Goal: Transaction & Acquisition: Purchase product/service

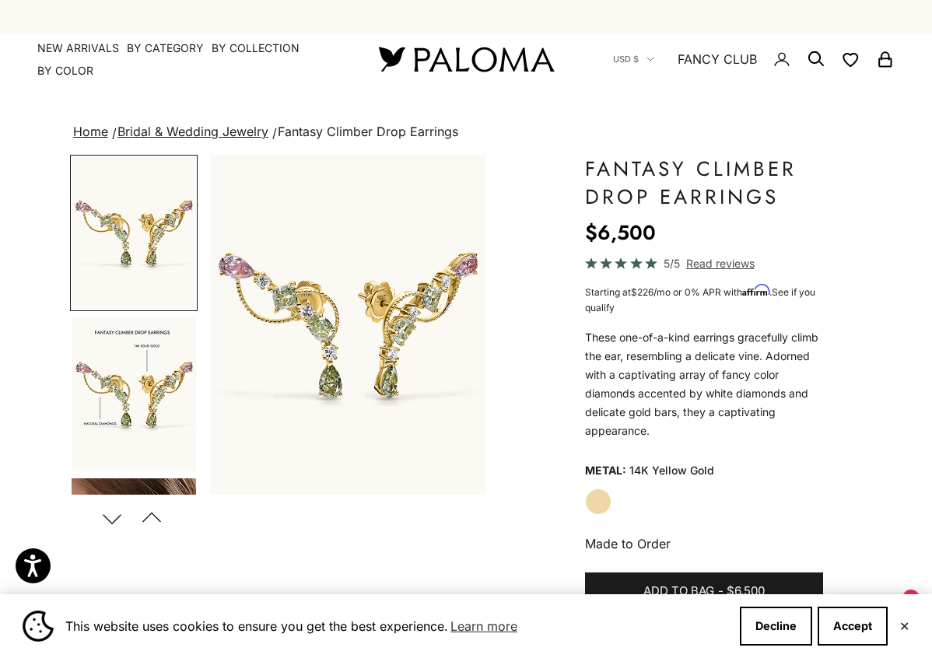
click at [453, 281] on img "Item 1 of 11" at bounding box center [347, 325] width 275 height 341
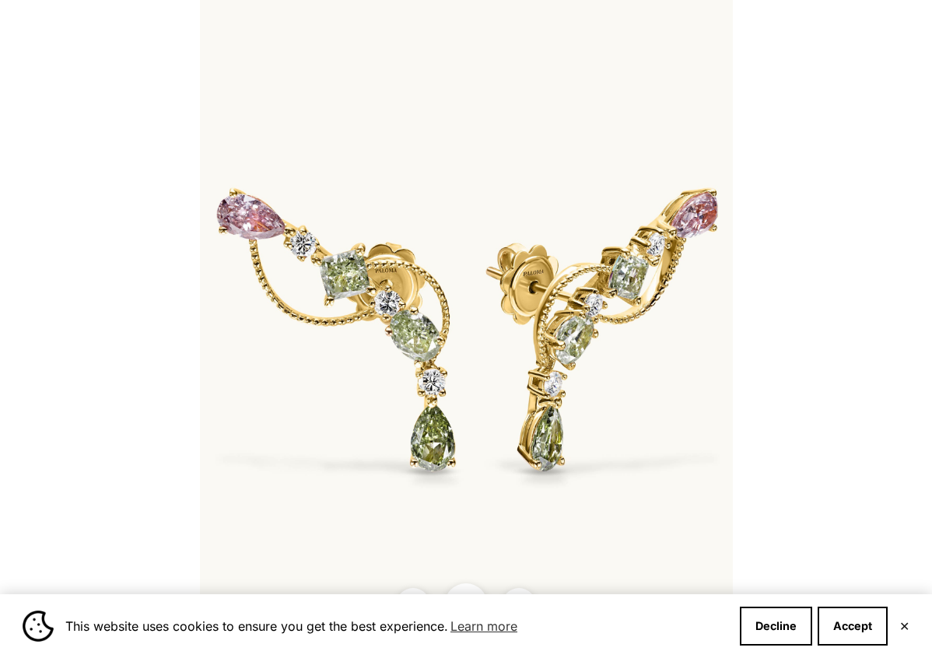
click at [562, 205] on img at bounding box center [466, 329] width 533 height 658
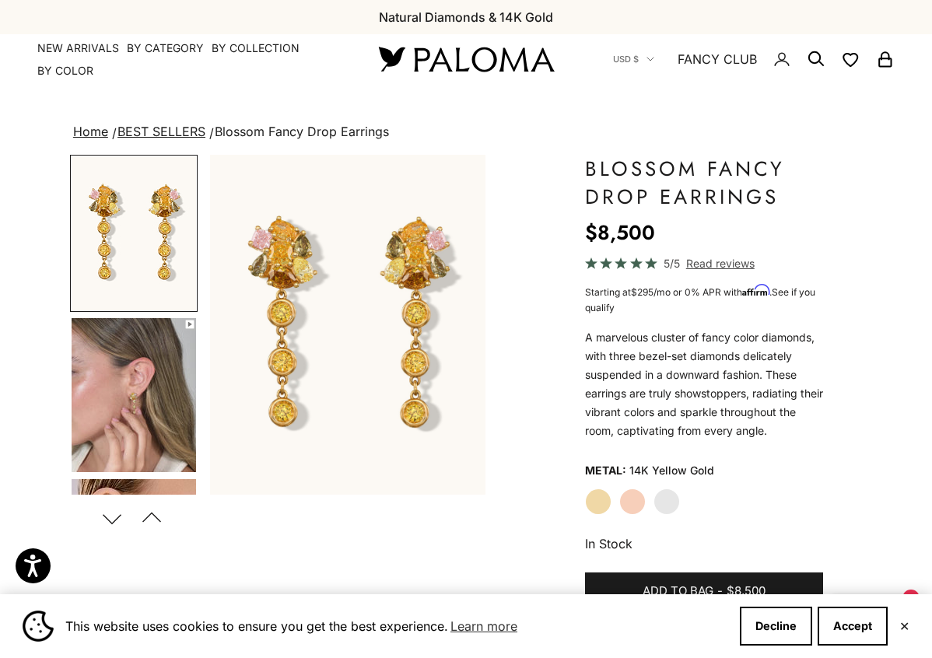
click at [294, 250] on img "Item 1 of 13" at bounding box center [347, 325] width 275 height 341
